Goal: Book appointment/travel/reservation

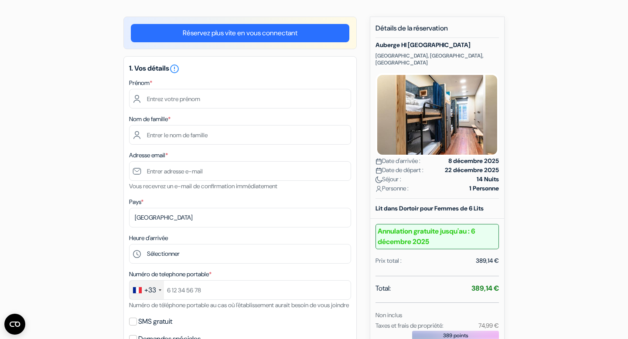
scroll to position [61, 0]
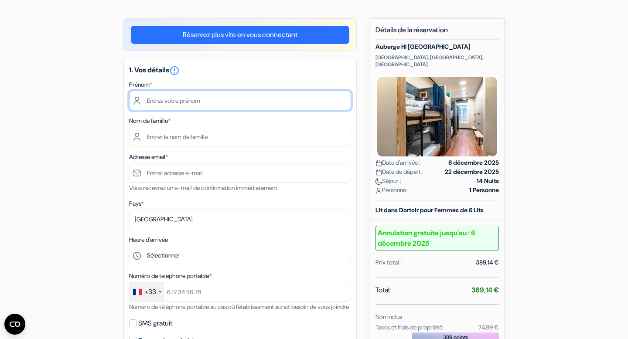
click at [188, 105] on input "text" at bounding box center [240, 101] width 222 height 20
type input "STEPHANIE"
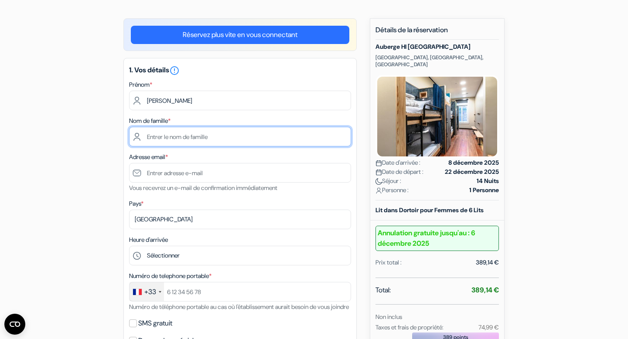
type input "SELVA"
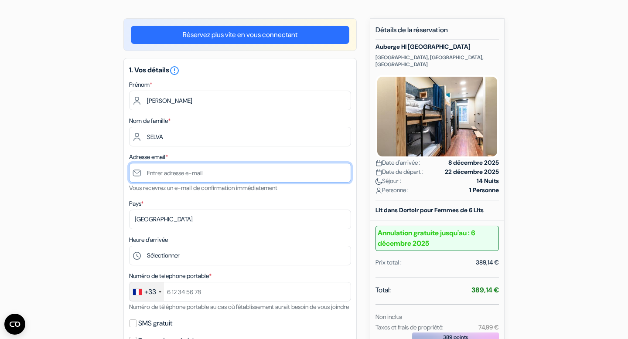
type input "s_selva@hotmail.fr"
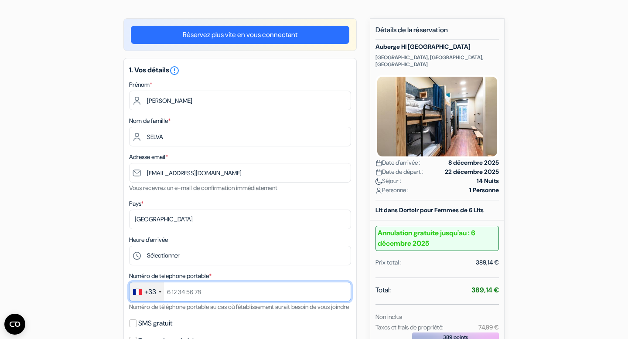
type input "+33611888600"
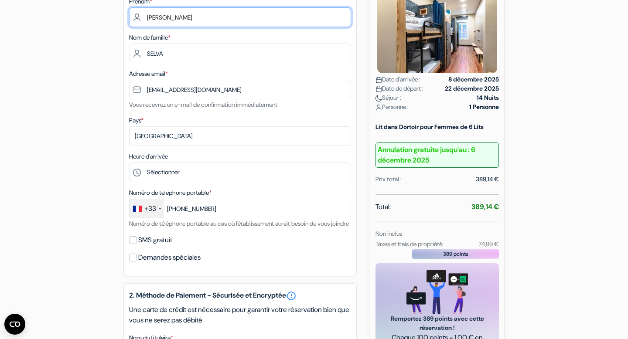
scroll to position [145, 0]
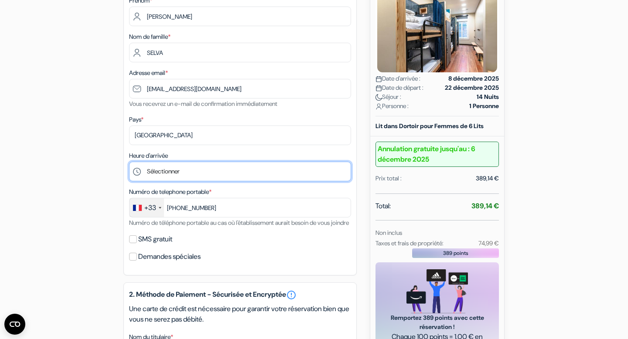
click at [207, 174] on select "Sélectionner 15:00 16:00 17:00 18:00 19:00 20:00 21:00 22:00 23:00 0:00" at bounding box center [240, 172] width 222 height 20
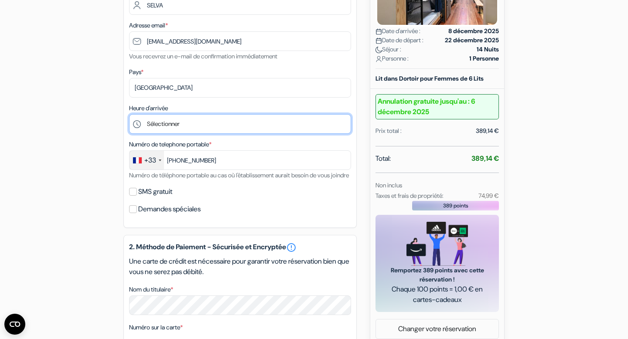
scroll to position [155, 0]
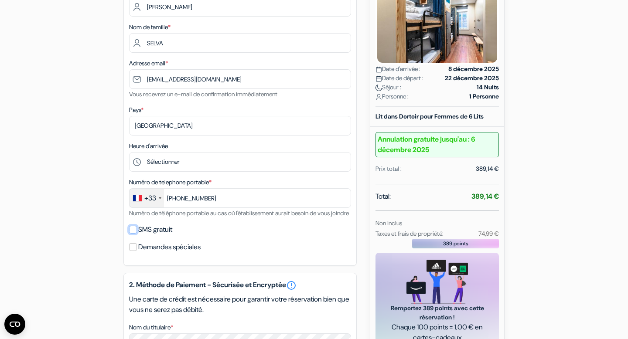
click at [132, 234] on input "SMS gratuit" at bounding box center [133, 230] width 8 height 8
checkbox input "true"
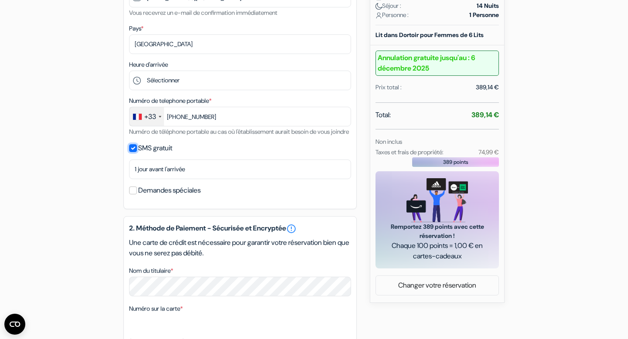
scroll to position [269, 0]
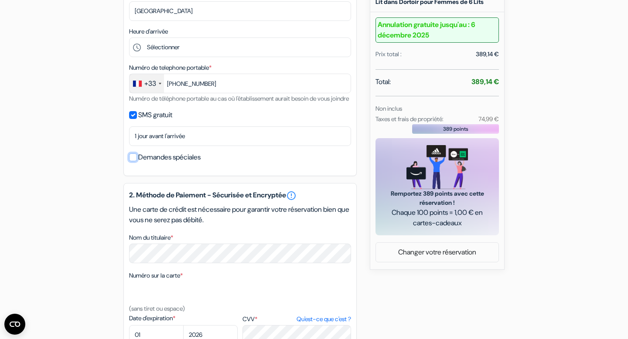
click at [131, 161] on input "Demandes spéciales" at bounding box center [133, 157] width 8 height 8
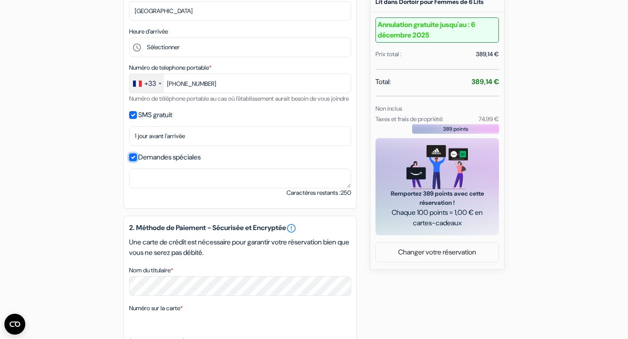
click at [132, 161] on input "Demandes spéciales" at bounding box center [133, 157] width 8 height 8
checkbox input "false"
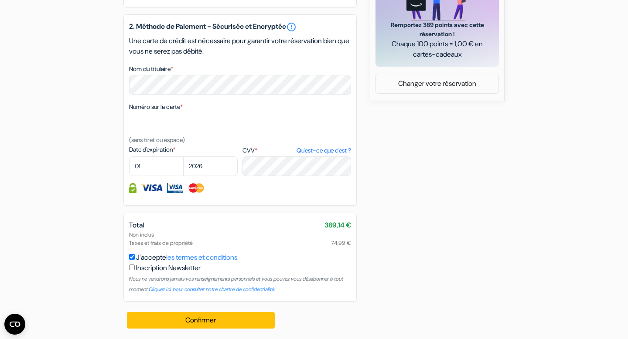
scroll to position [451, 0]
click at [230, 259] on link "les termes et conditions" at bounding box center [201, 257] width 71 height 9
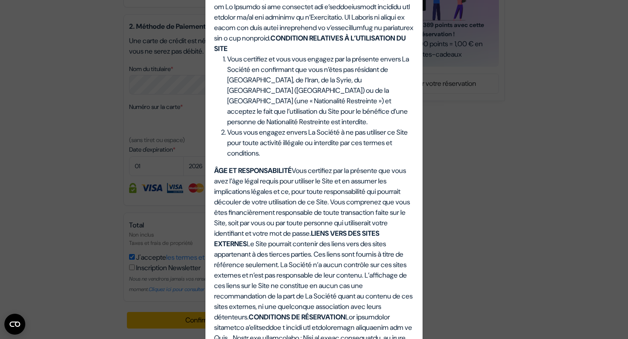
scroll to position [786, 0]
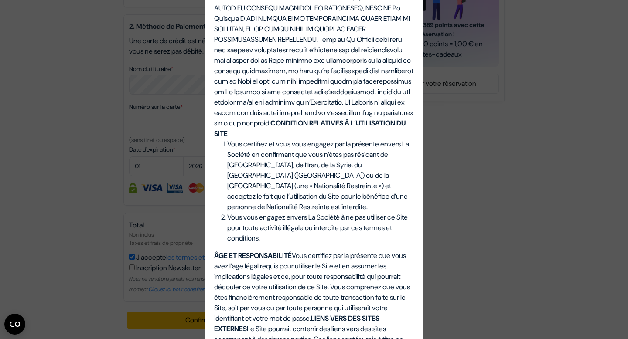
click at [38, 119] on div "Termes et Conditions Termes et conditions pour les services fournis sur notre s…" at bounding box center [314, 169] width 628 height 339
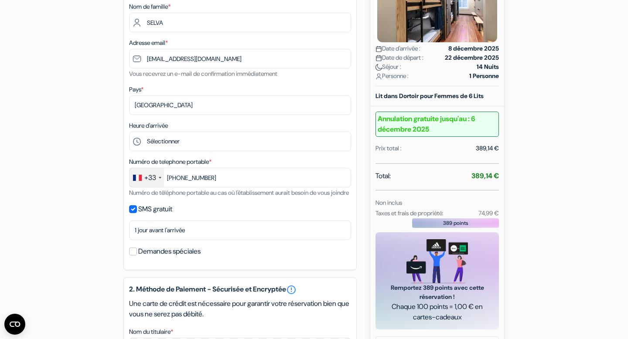
scroll to position [158, 0]
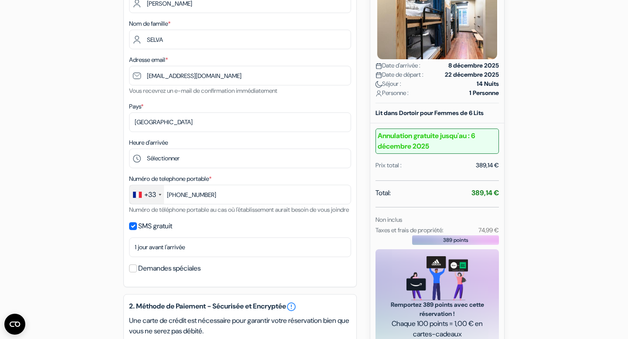
click at [440, 147] on b "Annulation gratuite jusqu'au : 6 décembre 2025" at bounding box center [436, 141] width 123 height 25
click at [410, 134] on b "Annulation gratuite jusqu'au : 6 décembre 2025" at bounding box center [436, 141] width 123 height 25
click at [410, 141] on b "Annulation gratuite jusqu'au : 6 décembre 2025" at bounding box center [436, 141] width 123 height 25
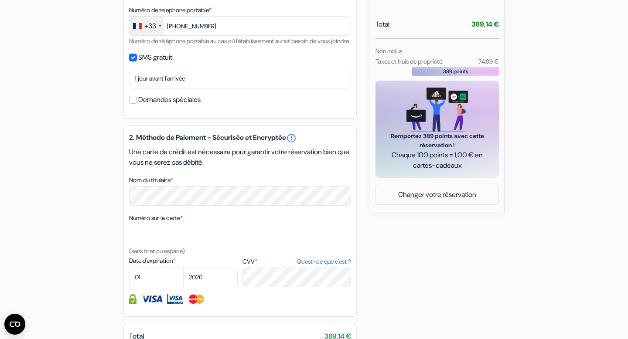
scroll to position [330, 0]
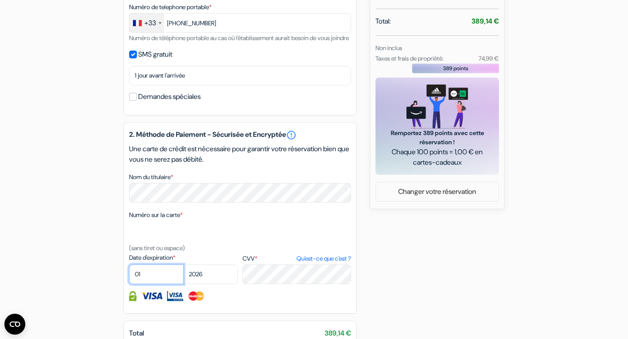
click at [156, 284] on select "01 02 03 04 05 06 07 08 09 10 11 12" at bounding box center [156, 275] width 55 height 20
select select "02"
click at [129, 277] on select "01 02 03 04 05 06 07 08 09 10 11 12" at bounding box center [156, 275] width 55 height 20
click at [200, 284] on select "2025 2026 2027 2028 2029 2030 2031 2032 2033 2034 2035 2036 2037 2038 2039 2040…" at bounding box center [210, 275] width 55 height 20
select select "2027"
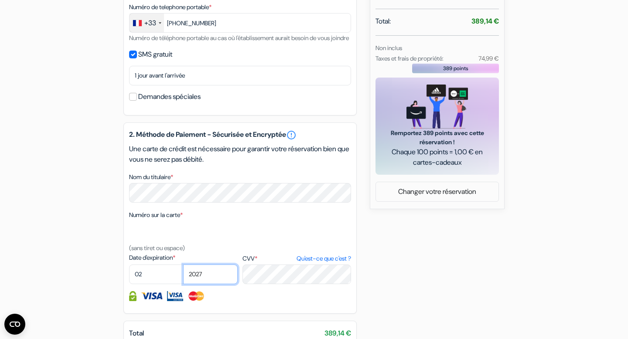
click at [183, 277] on select "2025 2026 2027 2028 2029 2030 2031 2032 2033 2034 2035 2036 2037 2038 2039 2040…" at bounding box center [210, 275] width 55 height 20
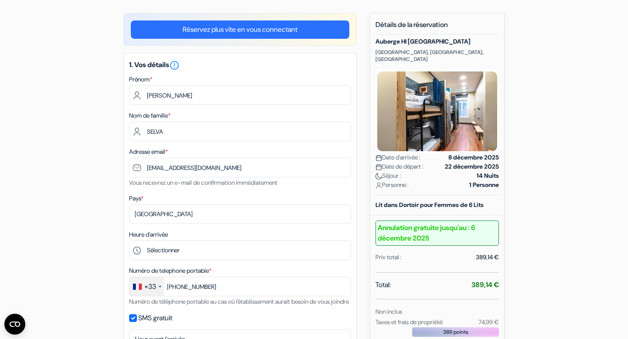
scroll to position [0, 0]
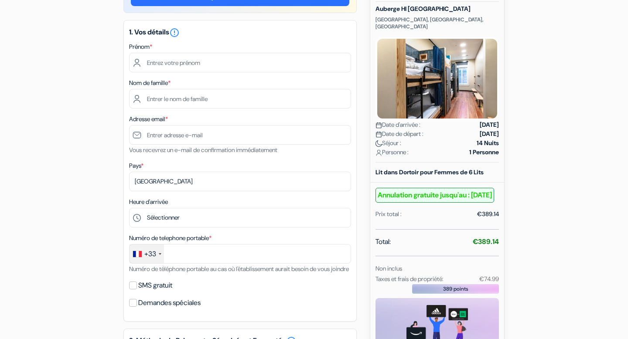
scroll to position [62, 0]
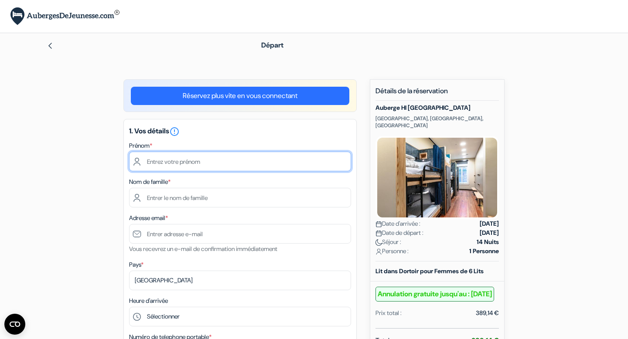
click at [213, 160] on input "text" at bounding box center [240, 162] width 222 height 20
type input "STEPHANIE"
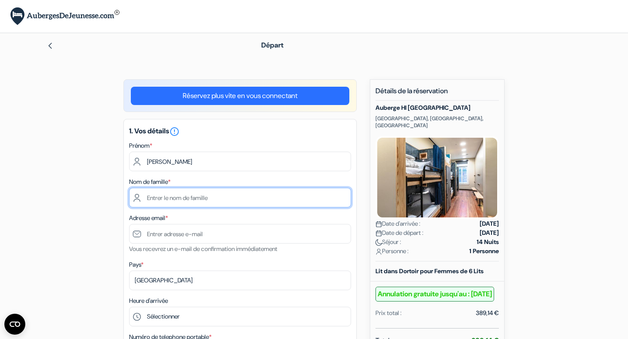
type input "SELVA"
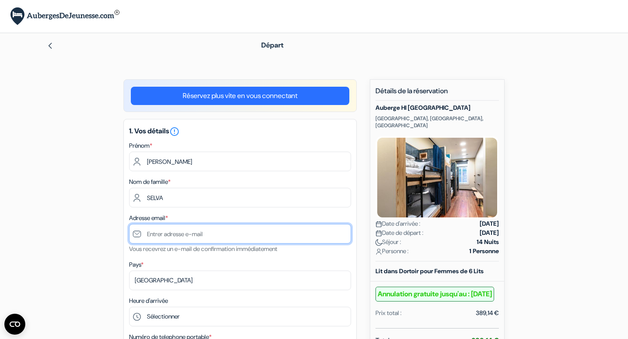
type input "[EMAIL_ADDRESS][DOMAIN_NAME]"
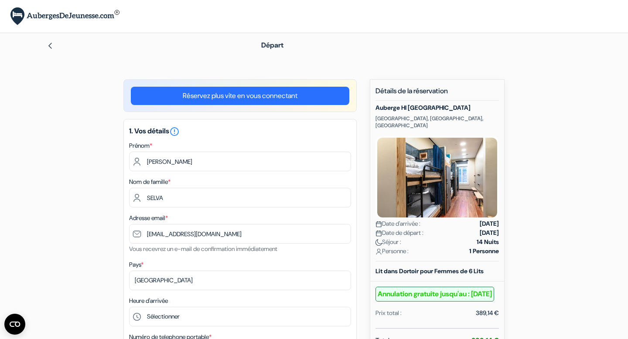
type input "+33611888600"
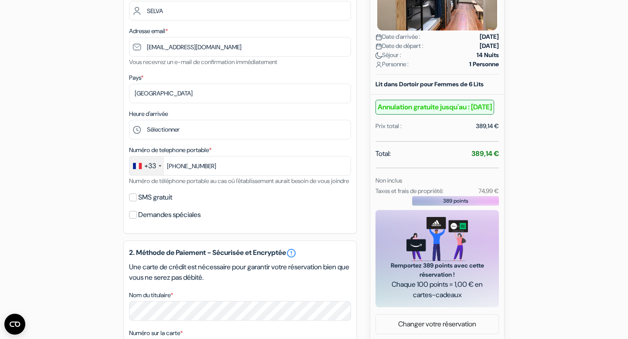
scroll to position [222, 0]
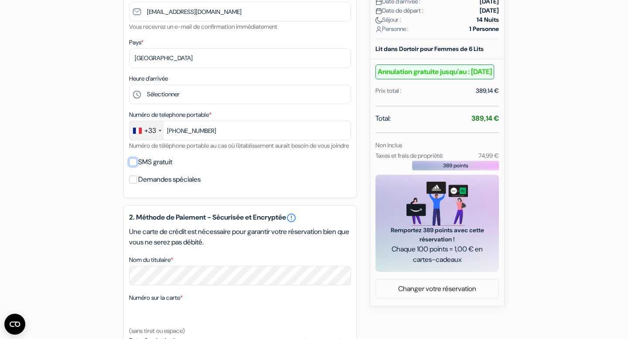
click at [131, 166] on input "SMS gratuit" at bounding box center [133, 162] width 8 height 8
checkbox input "true"
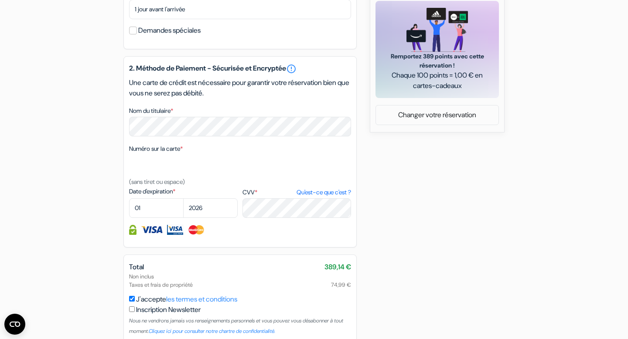
scroll to position [398, 0]
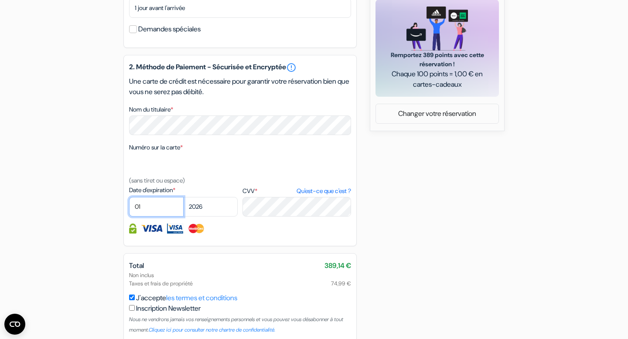
click at [157, 217] on select "01 02 03 04 05 06 07 08 09 10 11 12" at bounding box center [156, 207] width 55 height 20
select select "02"
click at [129, 209] on select "01 02 03 04 05 06 07 08 09 10 11 12" at bounding box center [156, 207] width 55 height 20
click at [213, 217] on select "2025 2026 2027 2028 2029 2030 2031 2032 2033 2034 2035 2036 2037 2038 2039 2040…" at bounding box center [210, 207] width 55 height 20
select select "2027"
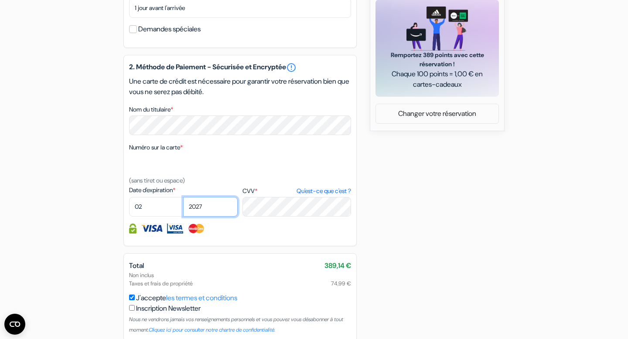
click at [183, 209] on select "2025 2026 2027 2028 2029 2030 2031 2032 2033 2034 2035 2036 2037 2038 2039 2040…" at bounding box center [210, 207] width 55 height 20
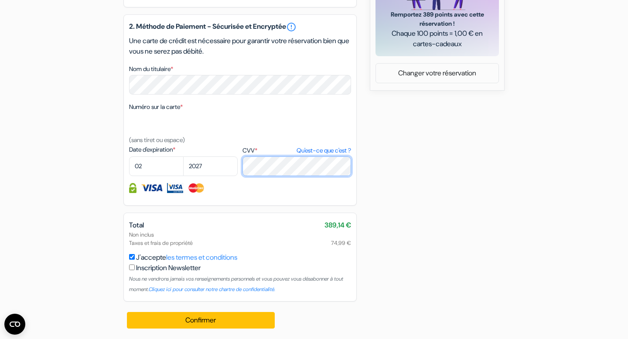
scroll to position [451, 0]
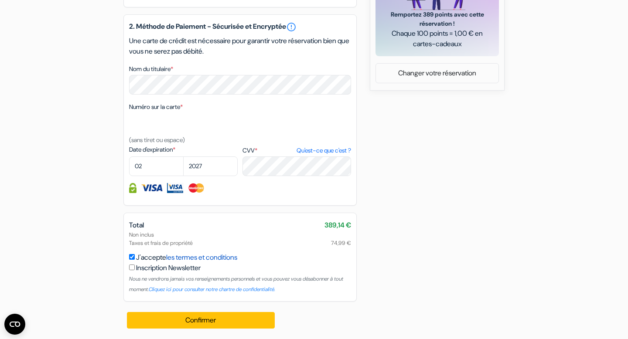
click at [223, 256] on link "les termes et conditions" at bounding box center [201, 257] width 71 height 9
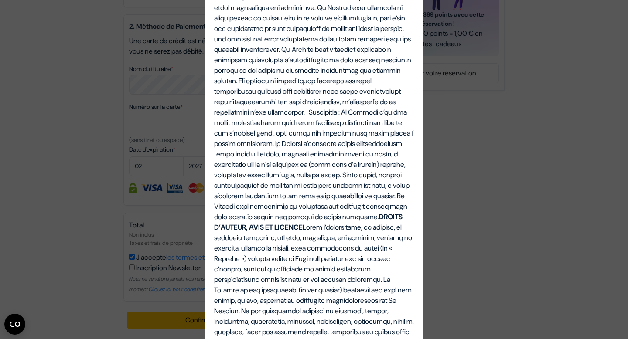
scroll to position [1481, 0]
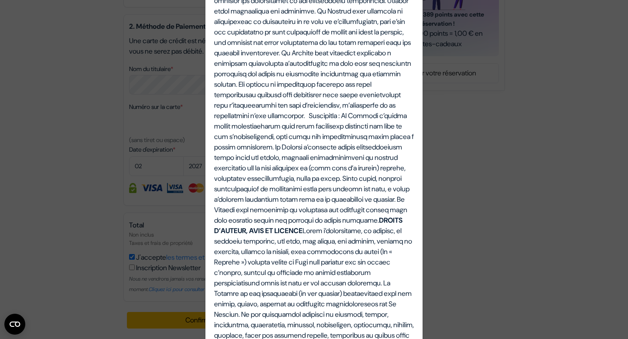
click at [486, 127] on div "Termes et Conditions Termes et conditions pour les services fournis sur notre s…" at bounding box center [314, 169] width 628 height 339
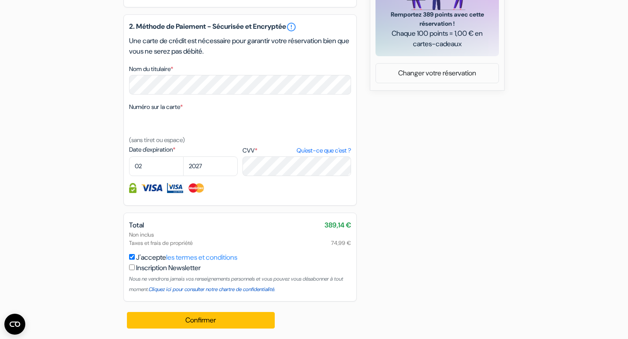
scroll to position [451, 0]
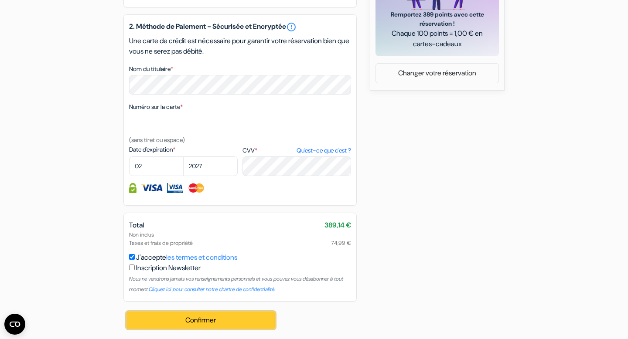
click at [219, 320] on button "Confirmer Loading..." at bounding box center [201, 320] width 148 height 17
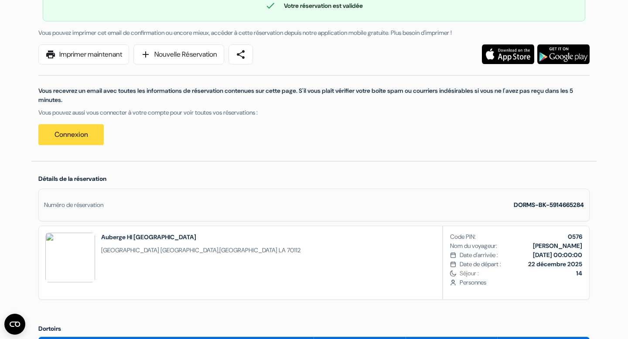
scroll to position [87, 0]
